Goal: Task Accomplishment & Management: Use online tool/utility

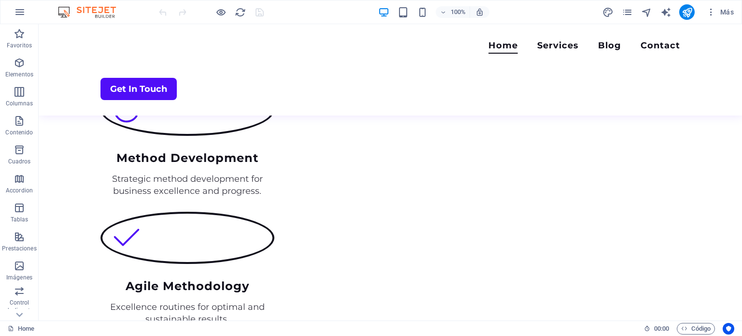
scroll to position [1272, 0]
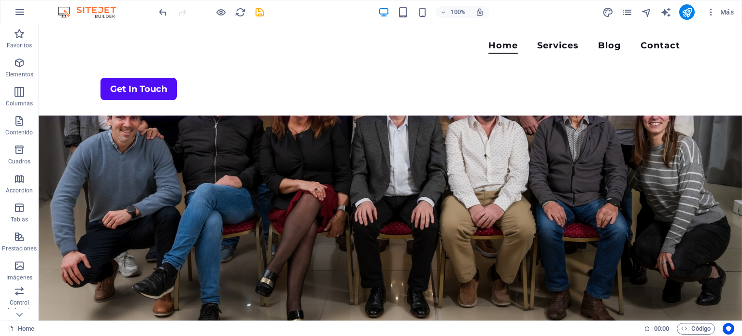
scroll to position [0, 0]
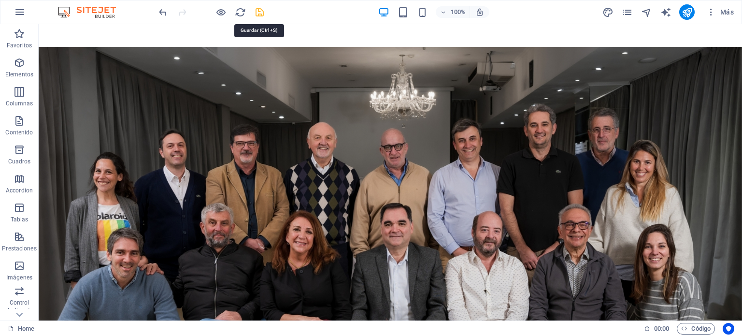
drag, startPoint x: 258, startPoint y: 8, endPoint x: 406, endPoint y: 18, distance: 148.1
click at [258, 8] on icon "save" at bounding box center [259, 12] width 11 height 11
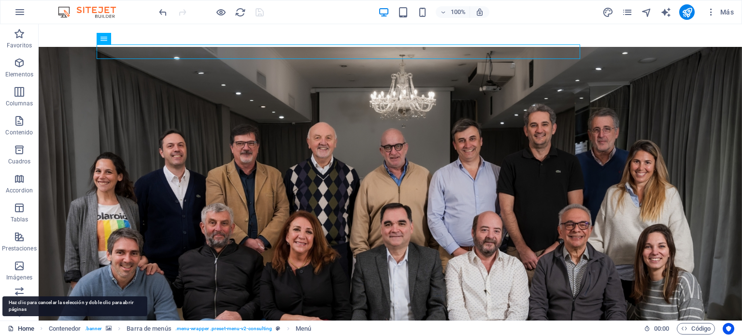
click at [23, 329] on link "Home" at bounding box center [21, 329] width 27 height 12
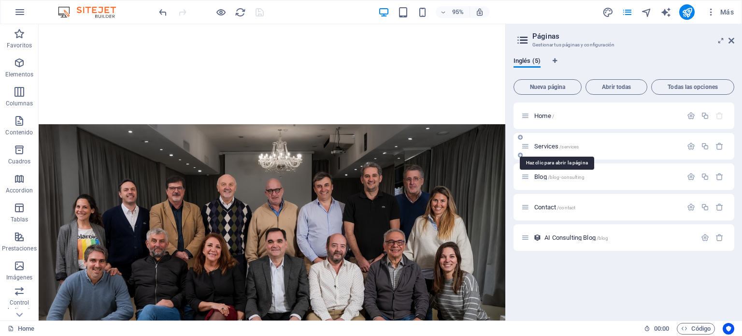
click at [540, 146] on span "Services /services" at bounding box center [556, 145] width 44 height 7
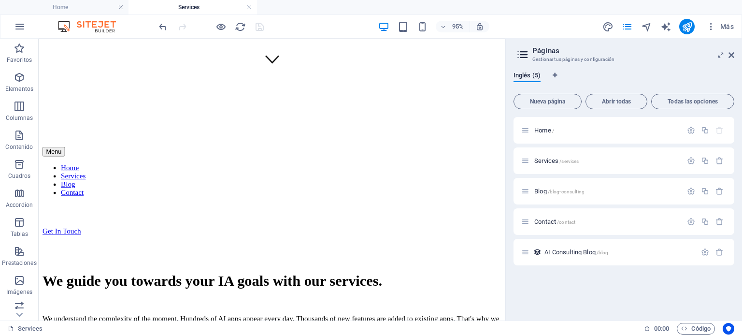
scroll to position [263, 0]
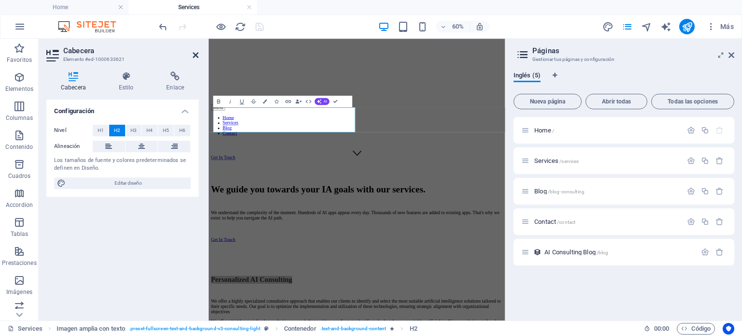
click at [195, 56] on icon at bounding box center [196, 55] width 6 height 8
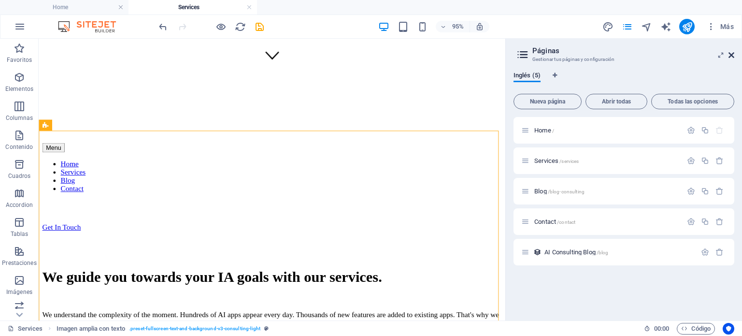
click at [733, 56] on icon at bounding box center [731, 55] width 6 height 8
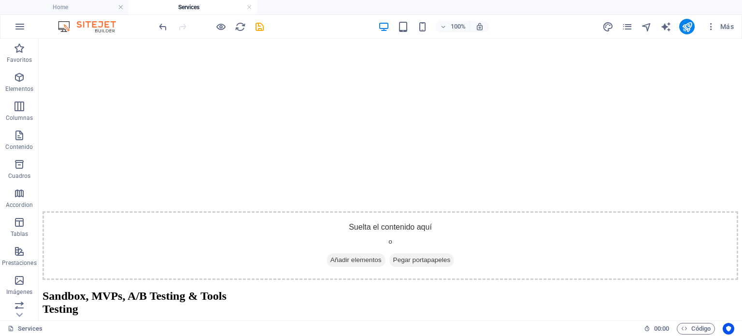
scroll to position [1797, 0]
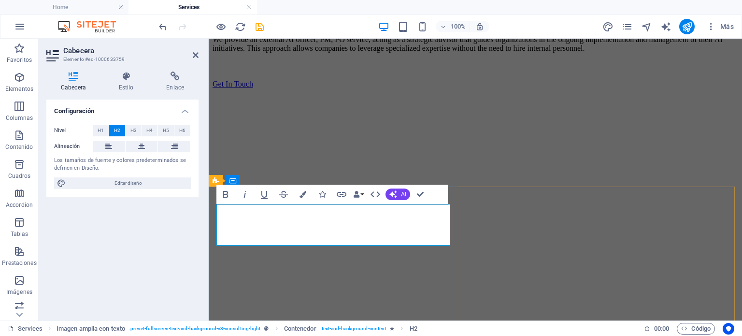
scroll to position [1846, 0]
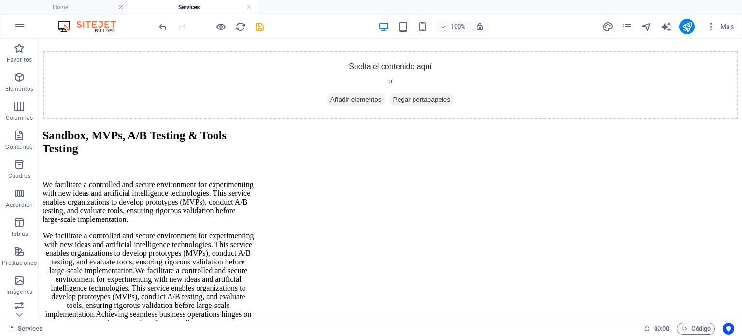
scroll to position [1457, 0]
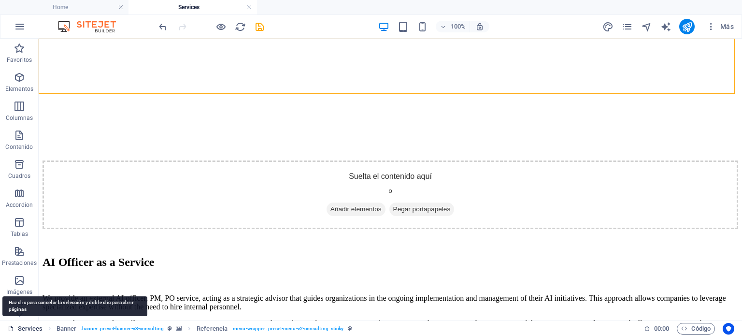
click at [26, 324] on link "Services" at bounding box center [25, 329] width 35 height 12
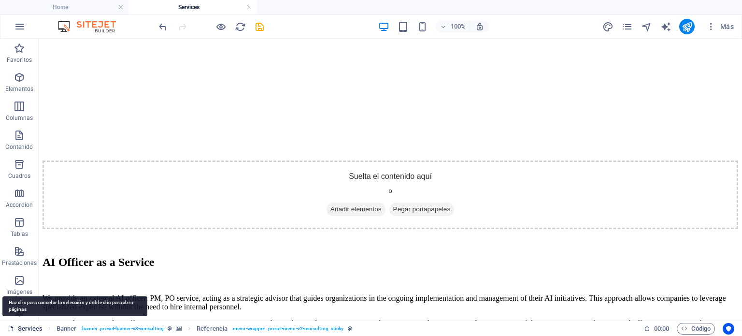
click at [26, 324] on link "Services" at bounding box center [25, 329] width 35 height 12
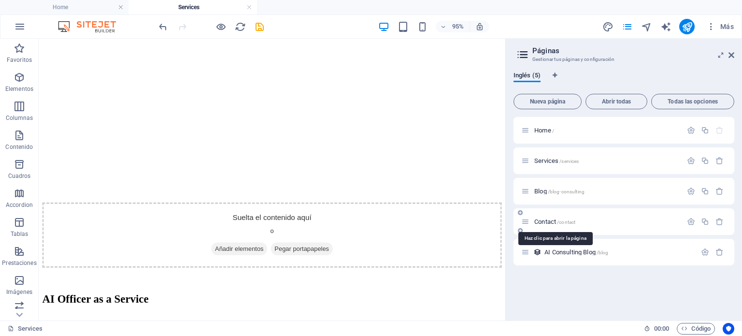
click at [541, 221] on span "Contact /contact" at bounding box center [554, 221] width 41 height 7
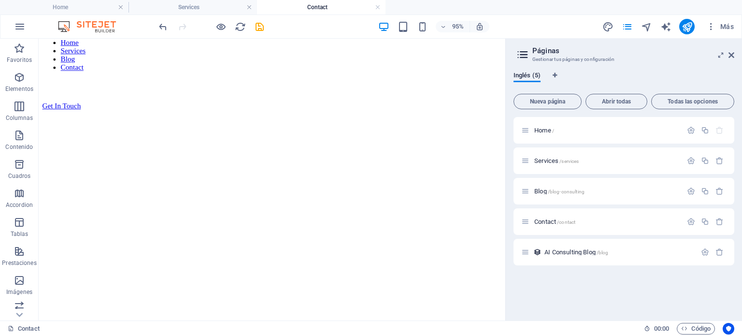
scroll to position [0, 0]
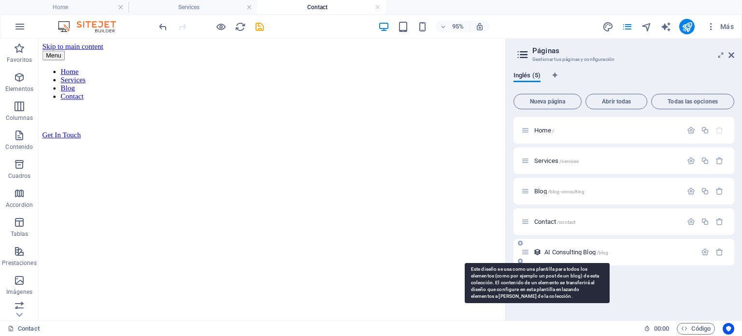
click at [539, 252] on icon at bounding box center [537, 252] width 8 height 8
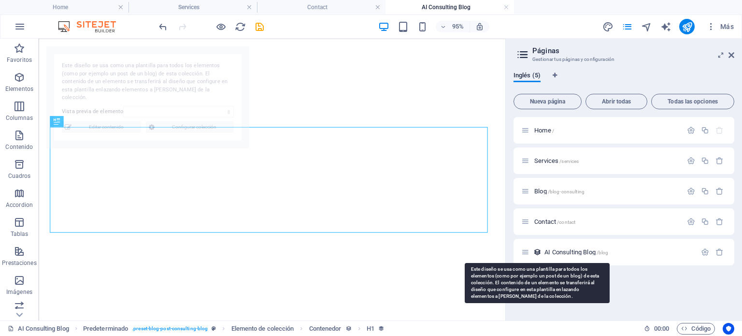
select select "68dd57b2c018a0d56500b450"
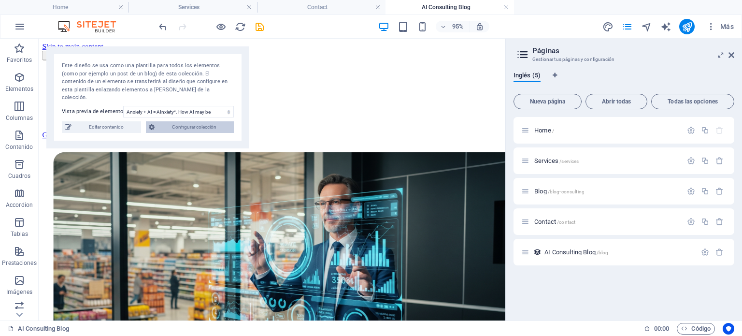
click at [171, 121] on span "Configurar colección" at bounding box center [193, 127] width 73 height 12
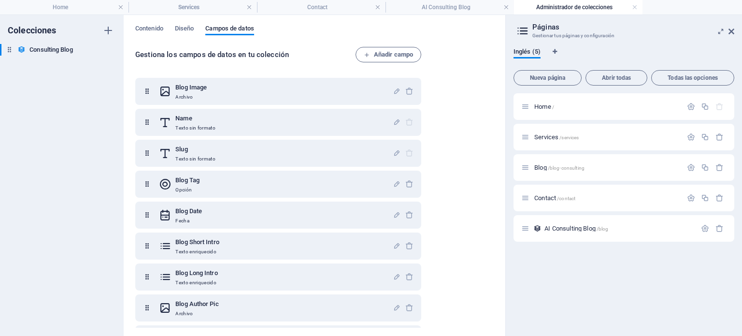
drag, startPoint x: 425, startPoint y: 161, endPoint x: 429, endPoint y: 173, distance: 13.3
click at [429, 173] on div "Gestiona los [PERSON_NAME] de datos en tu colección Añadir campo Blog Image Arc…" at bounding box center [314, 188] width 358 height 282
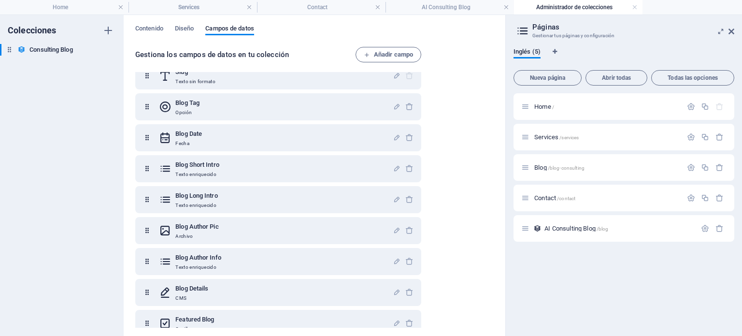
scroll to position [90, 0]
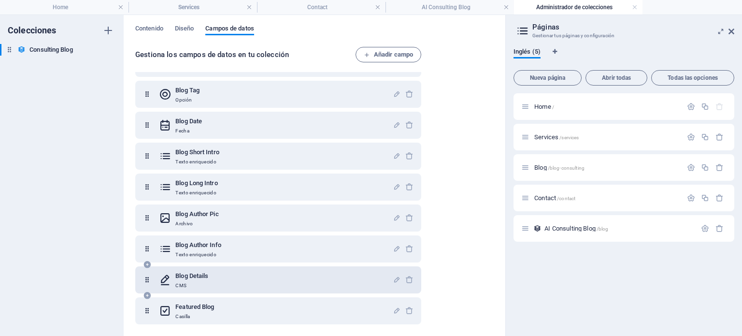
click at [183, 276] on h6 "Blog Details" at bounding box center [191, 276] width 33 height 12
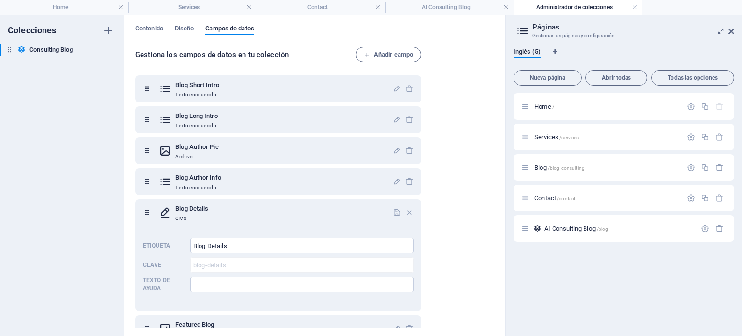
scroll to position [175, 0]
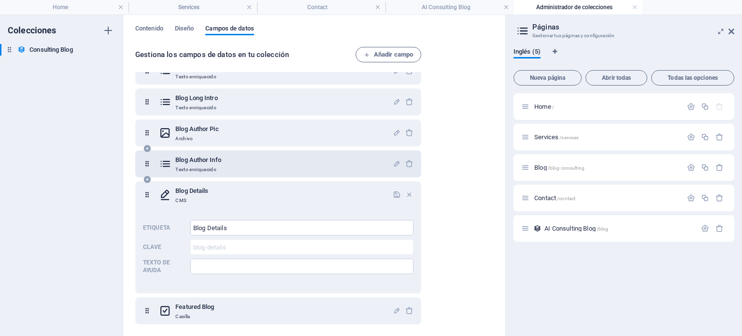
click at [168, 162] on icon at bounding box center [165, 163] width 13 height 19
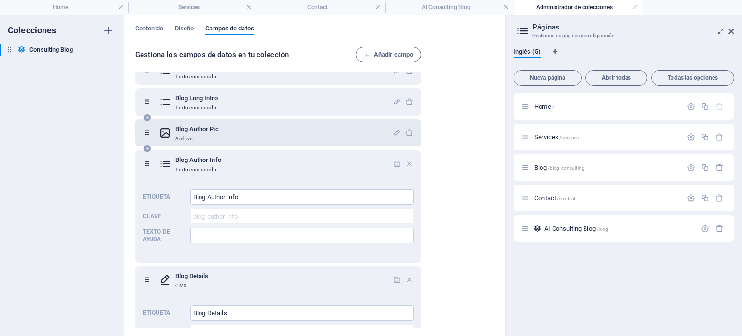
click at [169, 131] on icon at bounding box center [165, 132] width 13 height 19
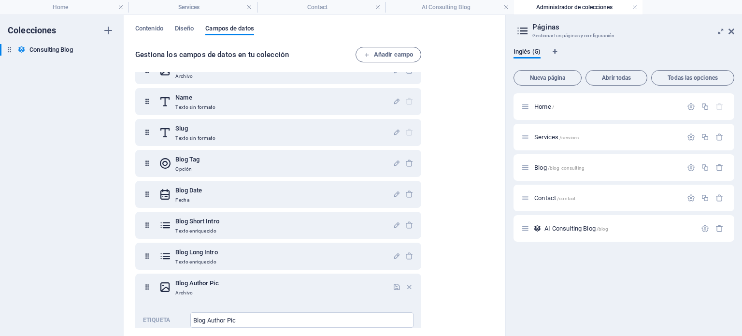
scroll to position [0, 0]
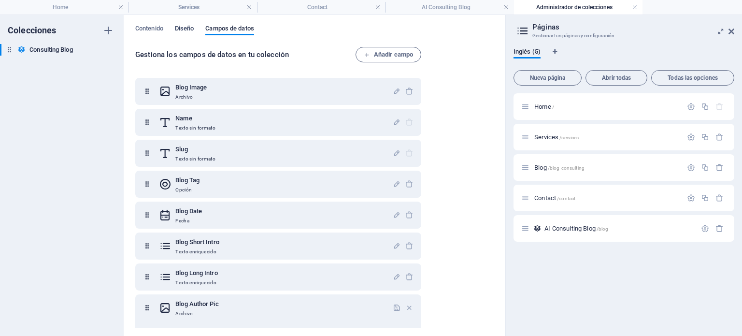
click at [187, 30] on span "Diseño" at bounding box center [184, 30] width 19 height 14
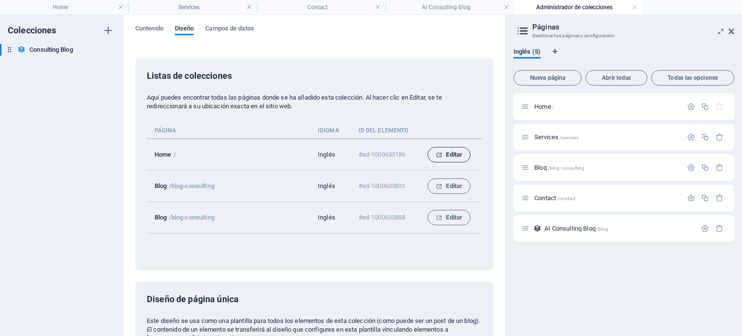
click at [452, 155] on span "Editar" at bounding box center [449, 155] width 27 height 12
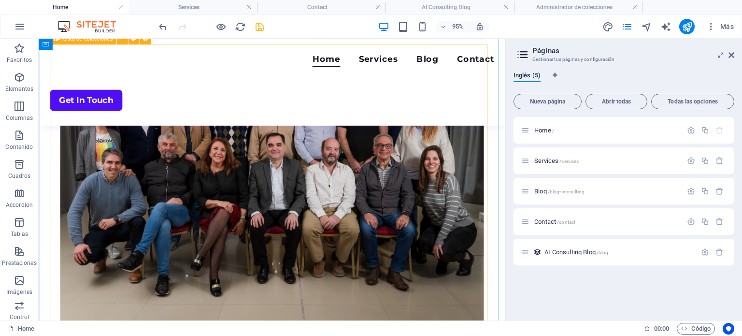
scroll to position [1817, 0]
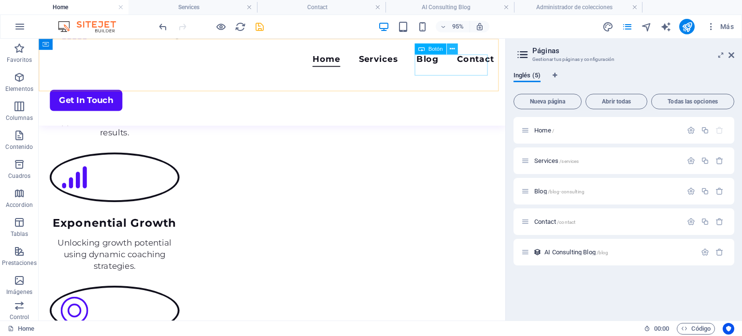
click at [450, 48] on icon at bounding box center [452, 49] width 5 height 10
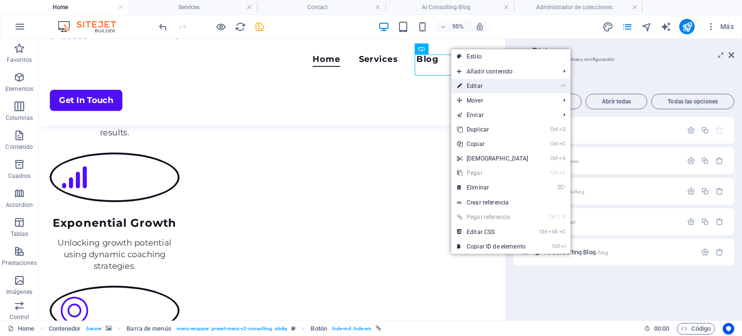
click at [471, 84] on link "⏎ Editar" at bounding box center [492, 86] width 83 height 14
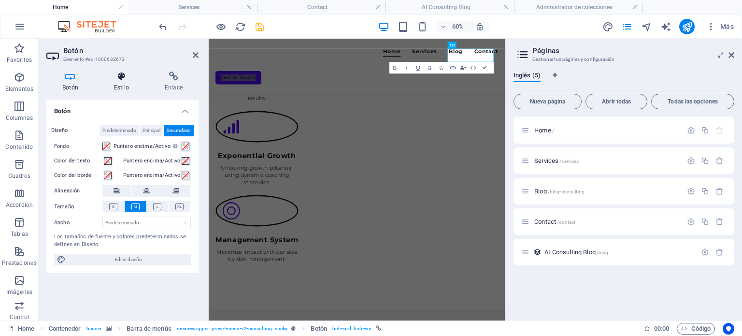
click at [122, 85] on h4 "Estilo" at bounding box center [123, 81] width 51 height 20
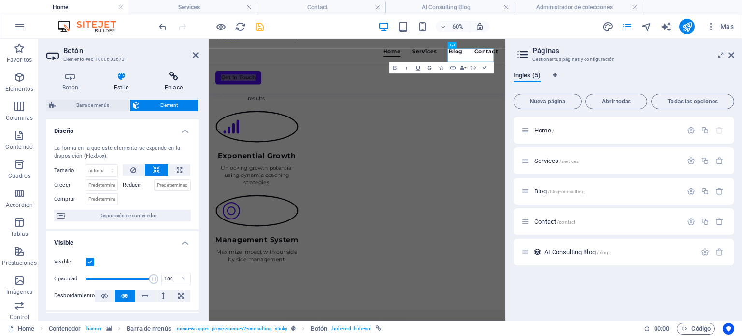
click at [178, 81] on icon at bounding box center [174, 76] width 50 height 10
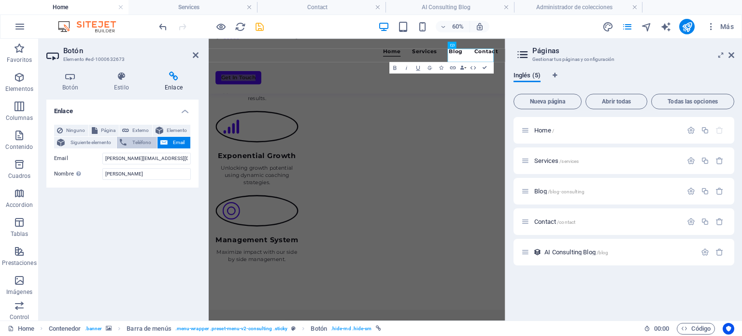
click at [141, 144] on span "Teléfono" at bounding box center [141, 143] width 24 height 12
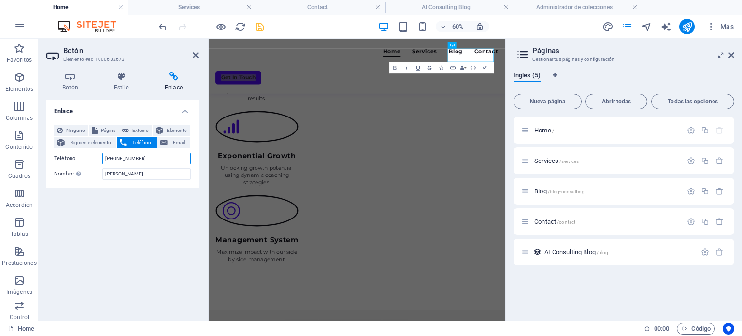
type input "[PHONE_NUMBER]"
click at [167, 225] on div "Enlace Ninguno Página Externo Elemento Siguiente elemento Teléfono Email Página…" at bounding box center [122, 205] width 152 height 213
click at [260, 25] on icon "save" at bounding box center [259, 26] width 11 height 11
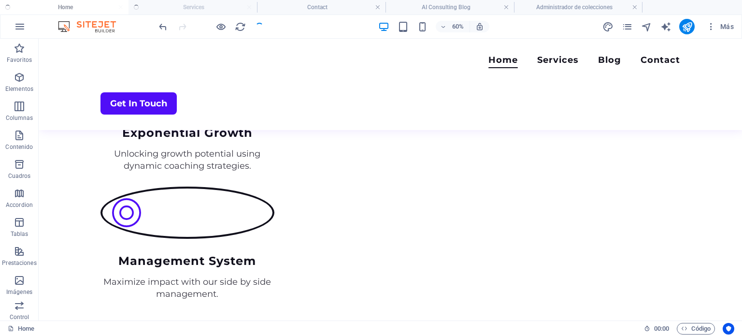
scroll to position [1740, 0]
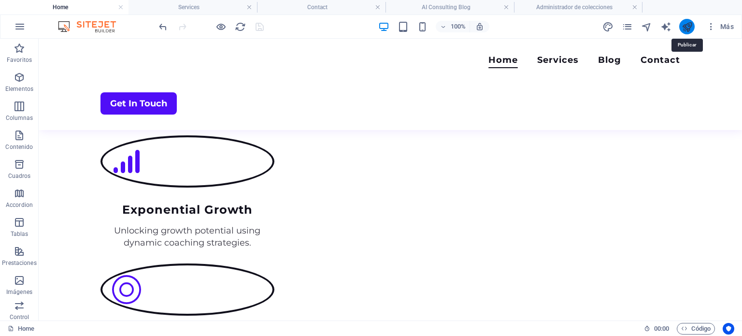
click at [688, 25] on icon "publish" at bounding box center [686, 26] width 11 height 11
